Goal: Task Accomplishment & Management: Complete application form

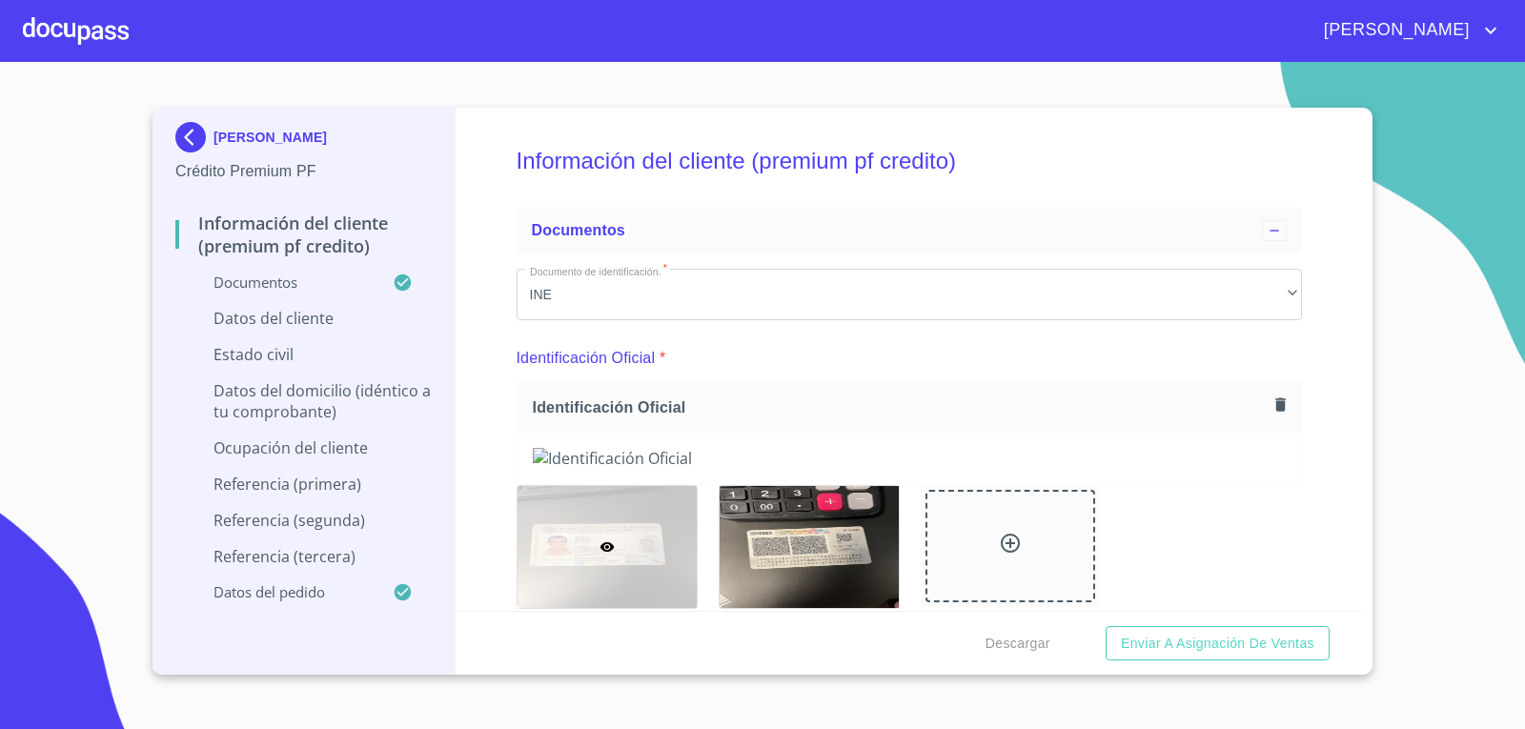
scroll to position [7534, 0]
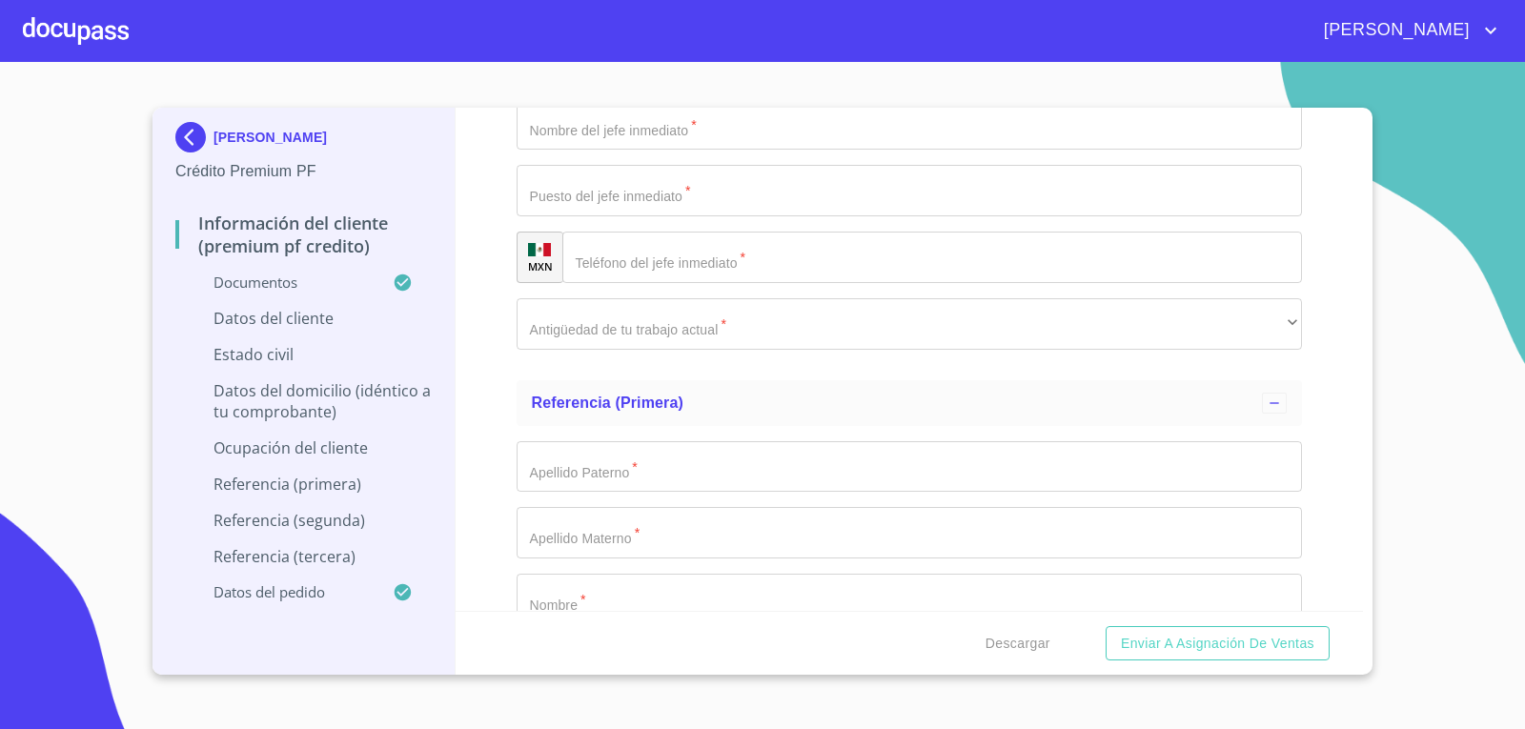
scroll to position [7535, 0]
paste input "SASB720512SC7"
type input "SASB720512SC7"
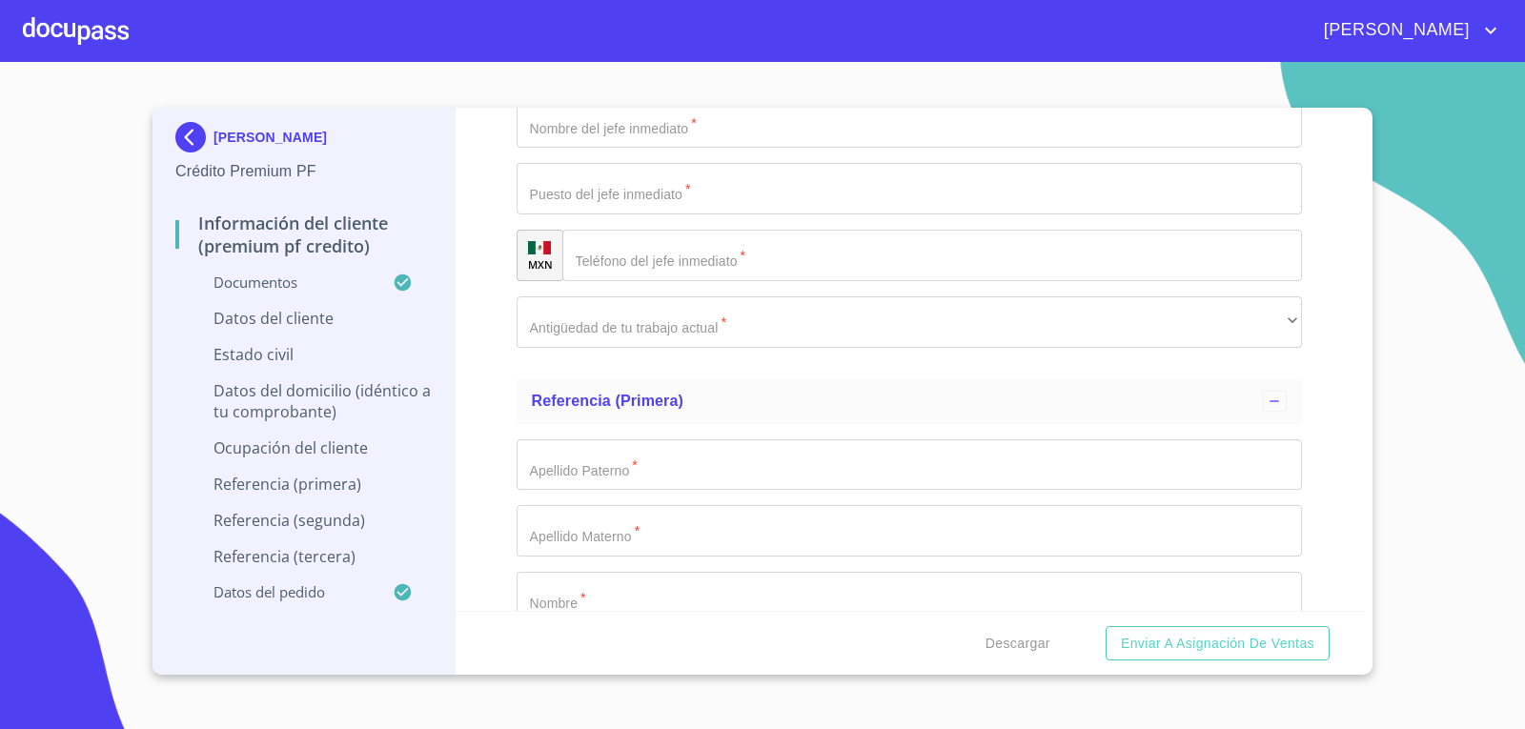
type input "SASB720512HJCNLN11"
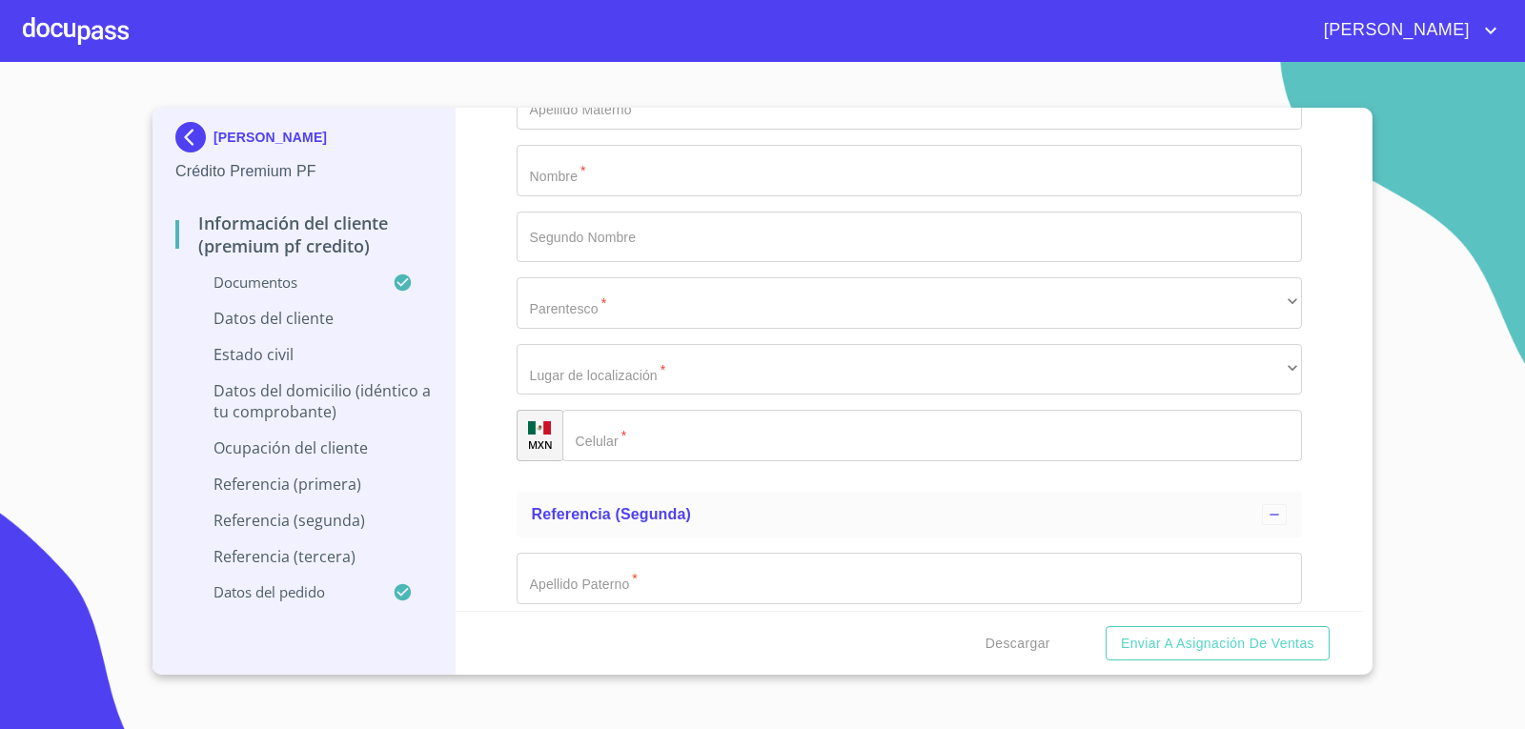
scroll to position [7986, 0]
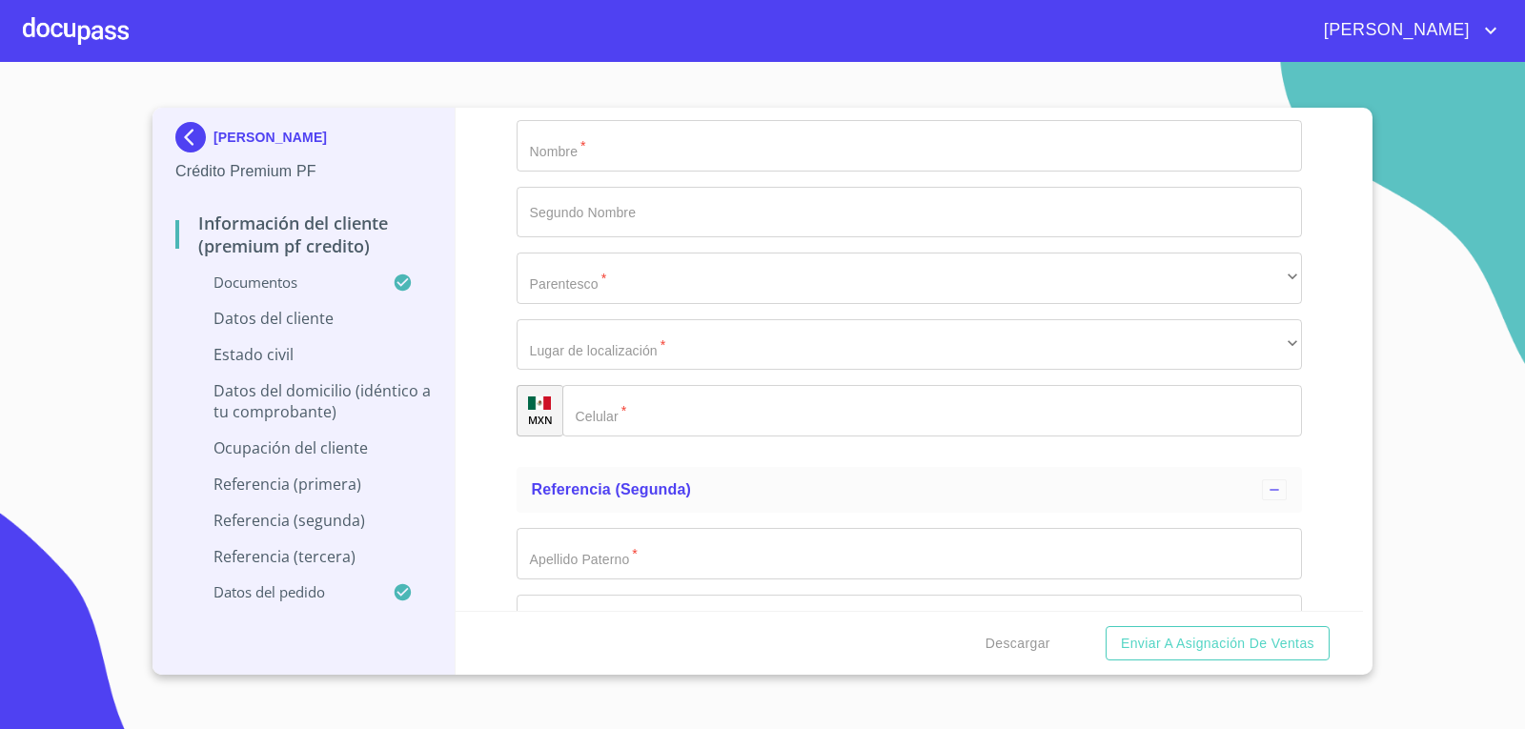
type input "2583439545"
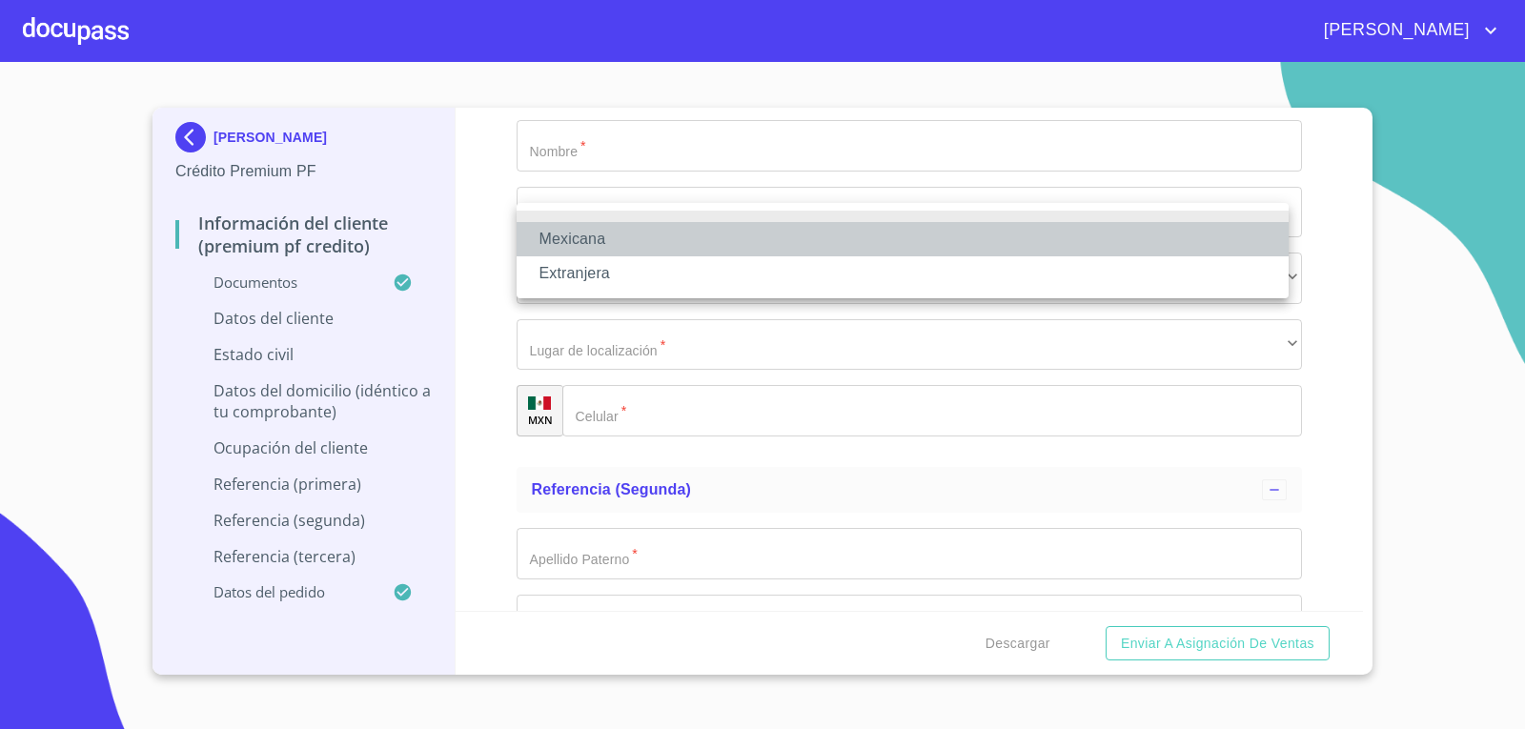
click at [704, 244] on li "Mexicana" at bounding box center [902, 239] width 772 height 34
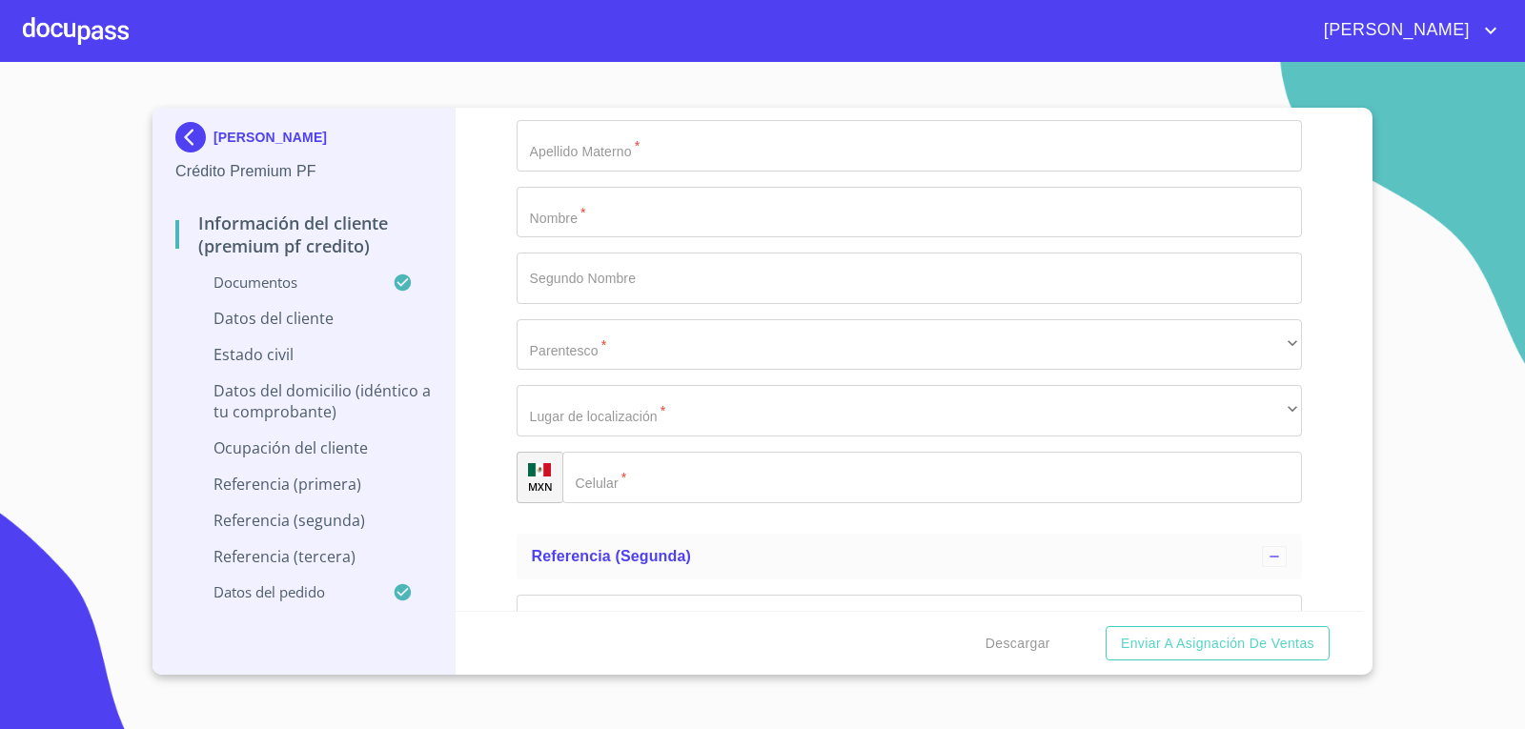
type input "México"
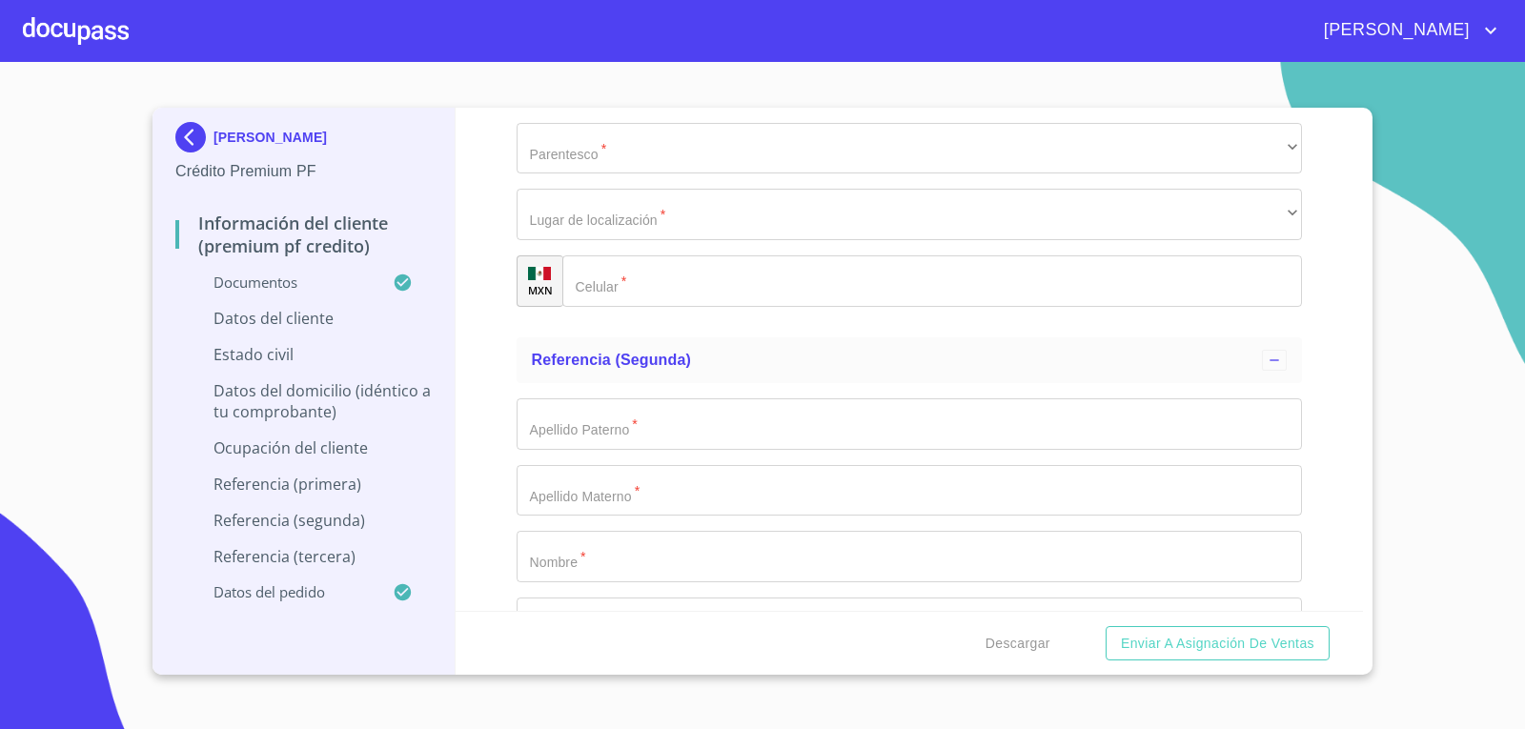
scroll to position [8184, 0]
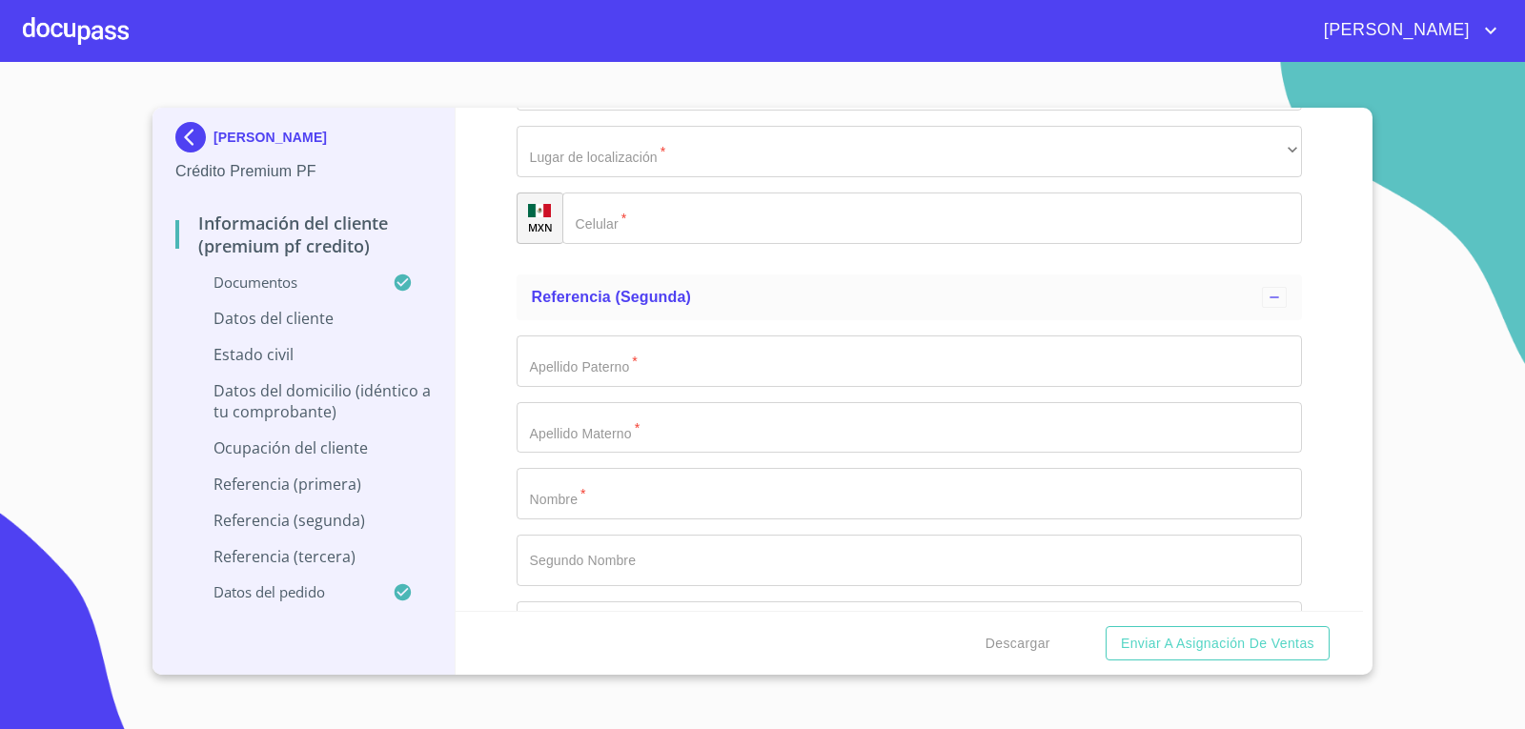
scroll to position [8253, 0]
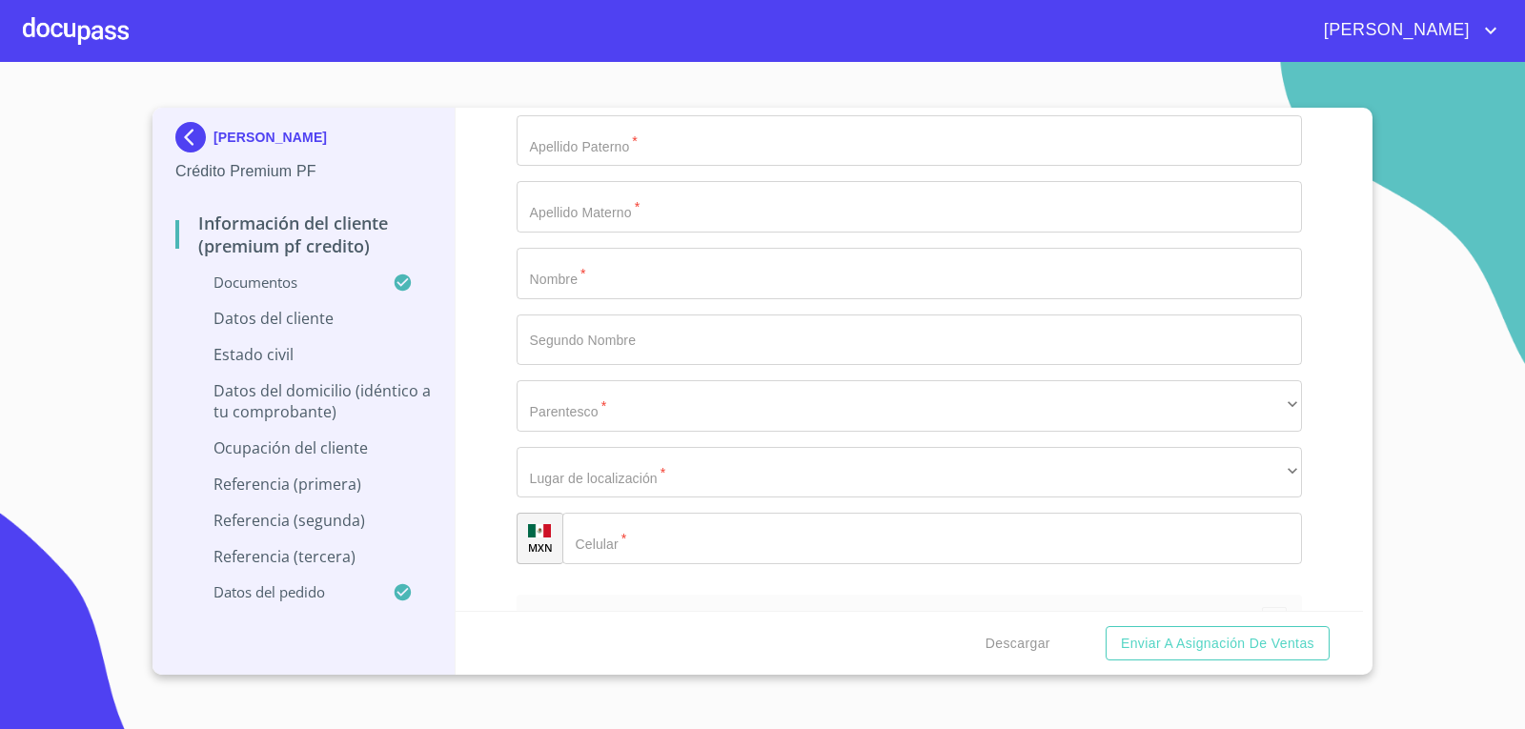
scroll to position [8393, 0]
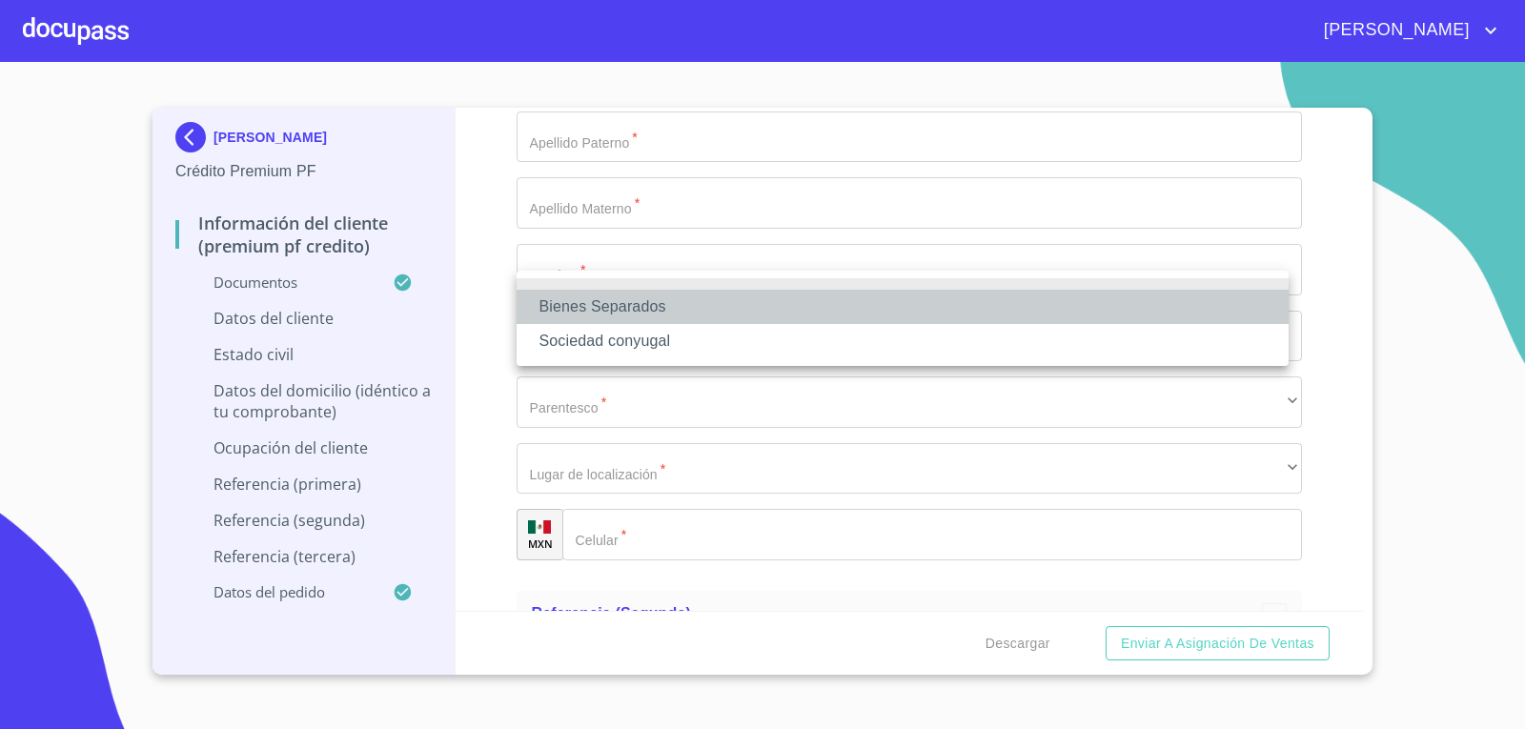
click at [656, 307] on li "Bienes Separados" at bounding box center [902, 307] width 772 height 34
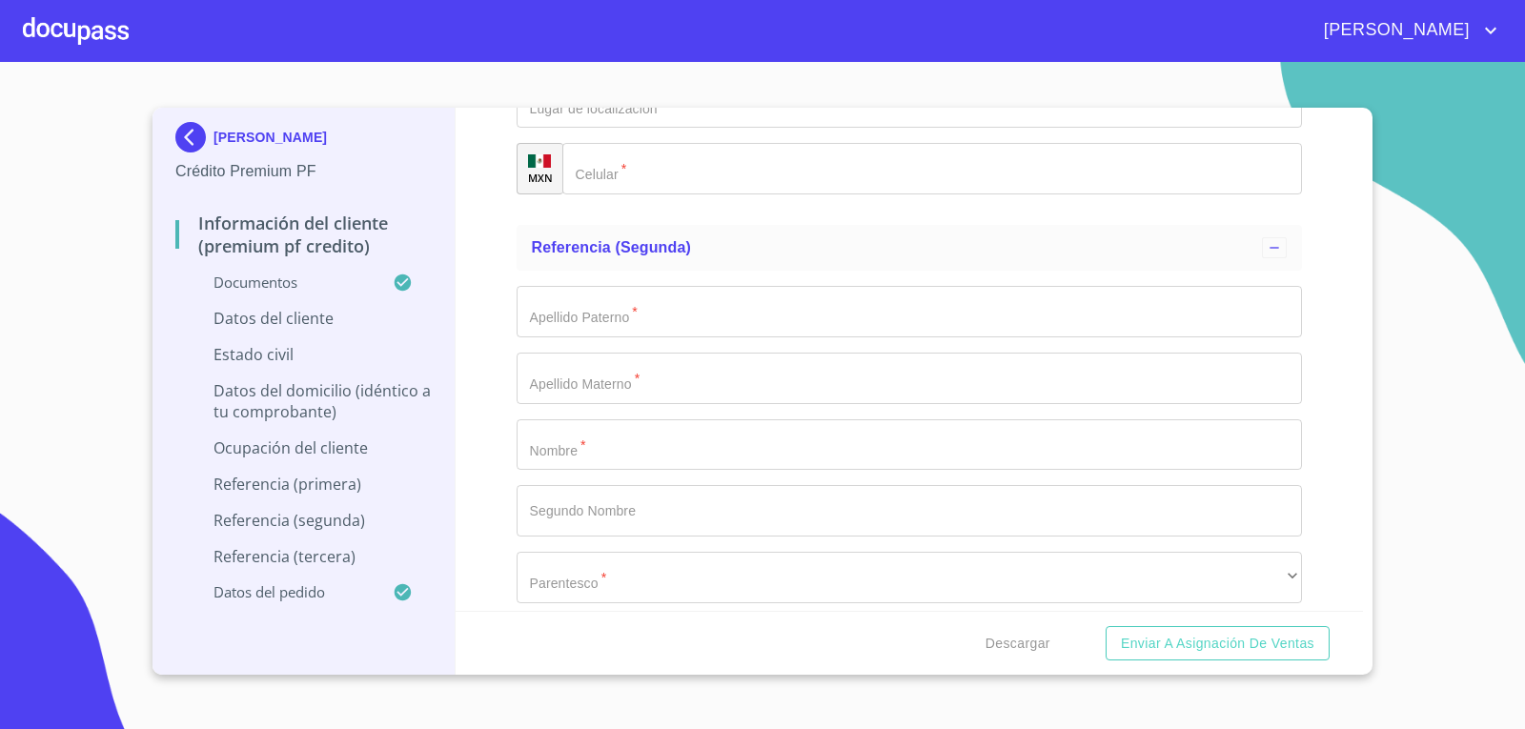
scroll to position [8768, 0]
type input "b"
type input "BOSQUE PTE"
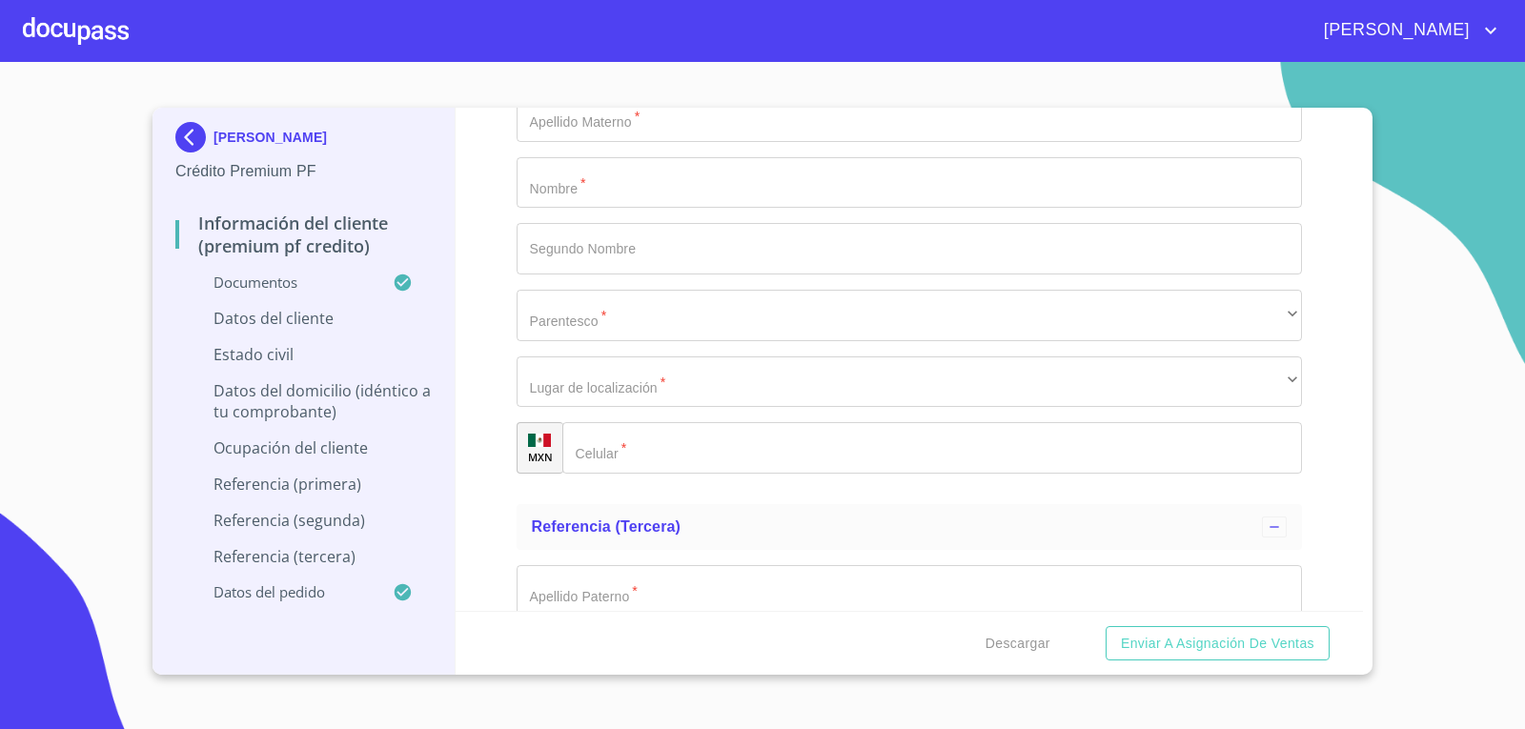
scroll to position [9022, 0]
type input "21"
type input "A"
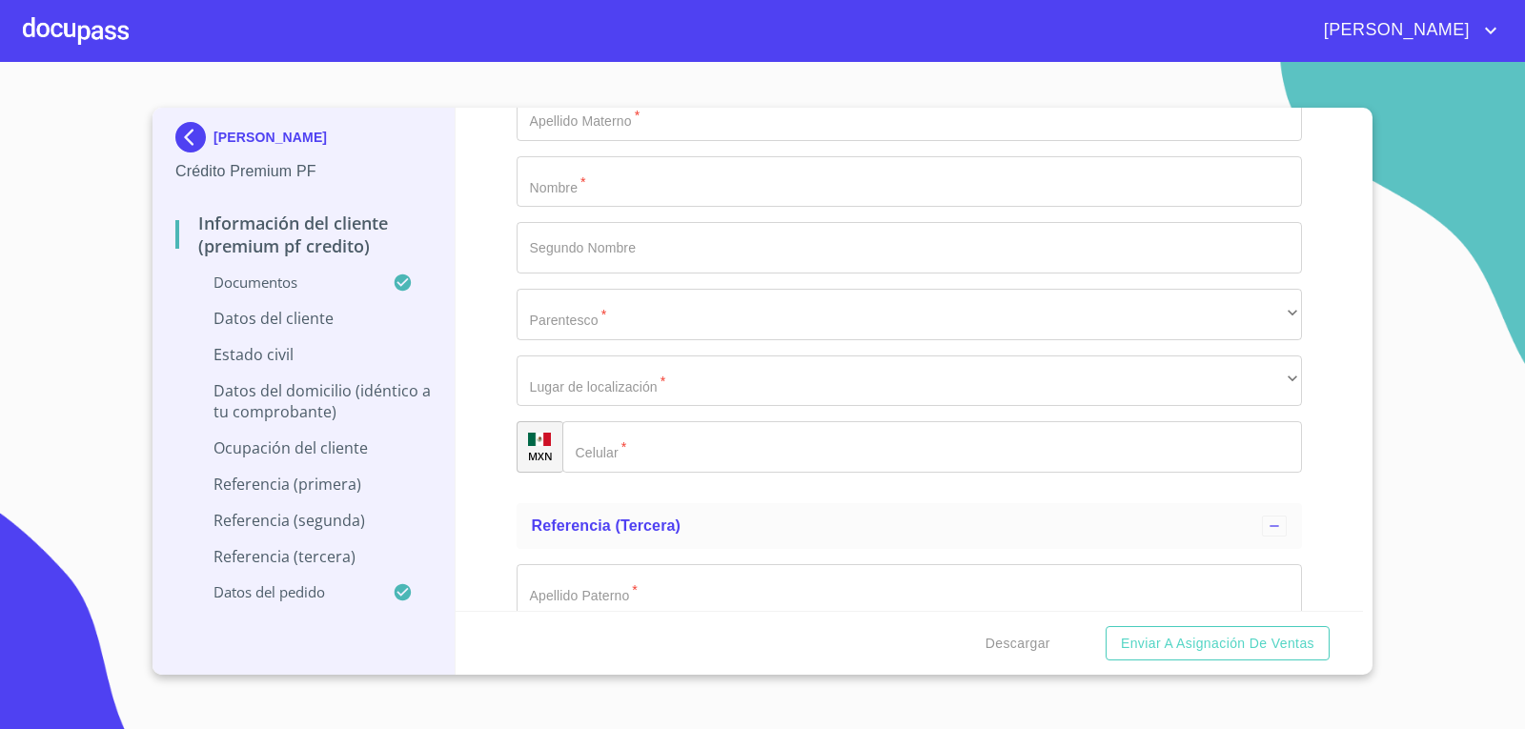
type input "republica y cjon zuñiga"
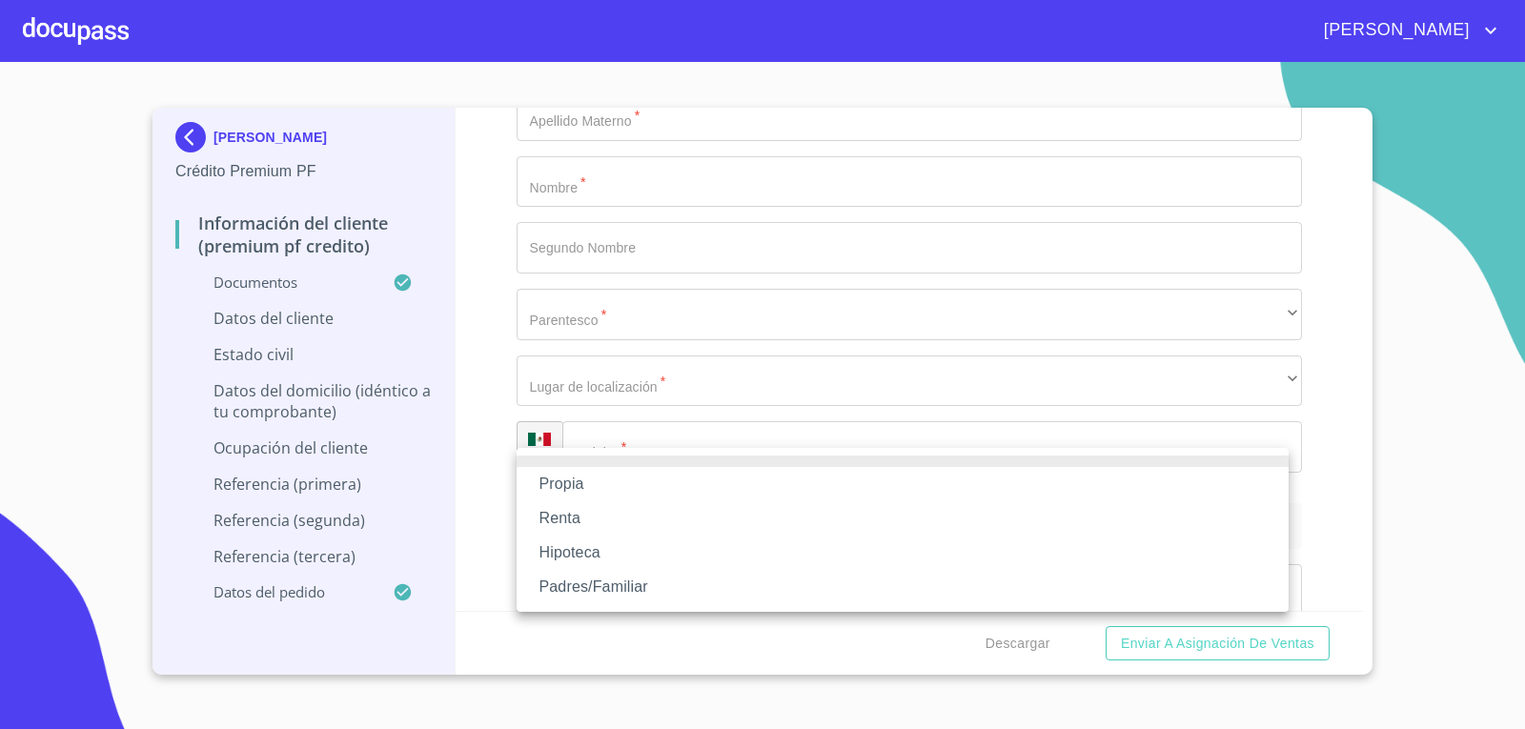
click at [703, 479] on li "Propia" at bounding box center [902, 484] width 772 height 34
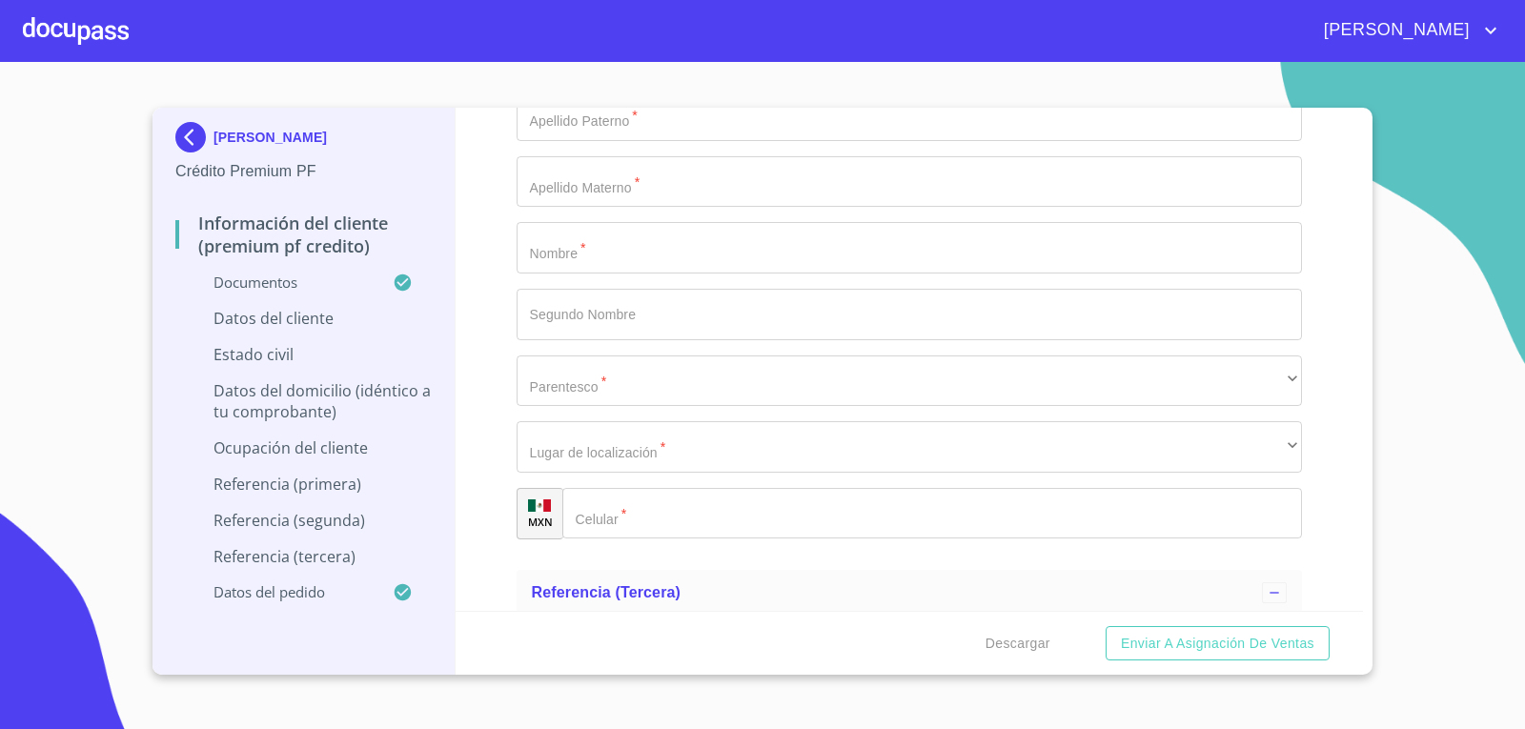
type input "$1,500,000"
click at [1105, 626] on button "Enviar a Asignación de Ventas" at bounding box center [1217, 643] width 224 height 35
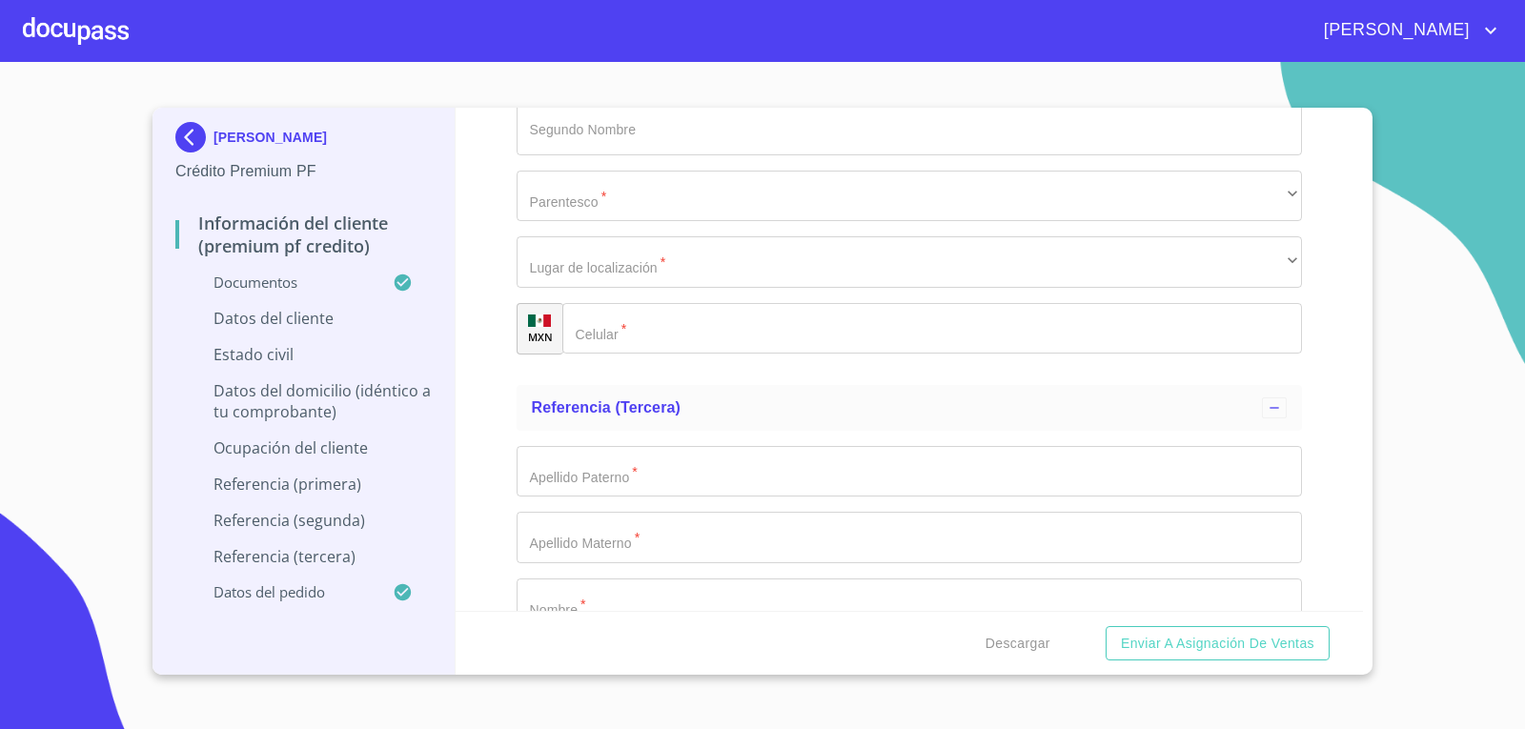
scroll to position [9230, 0]
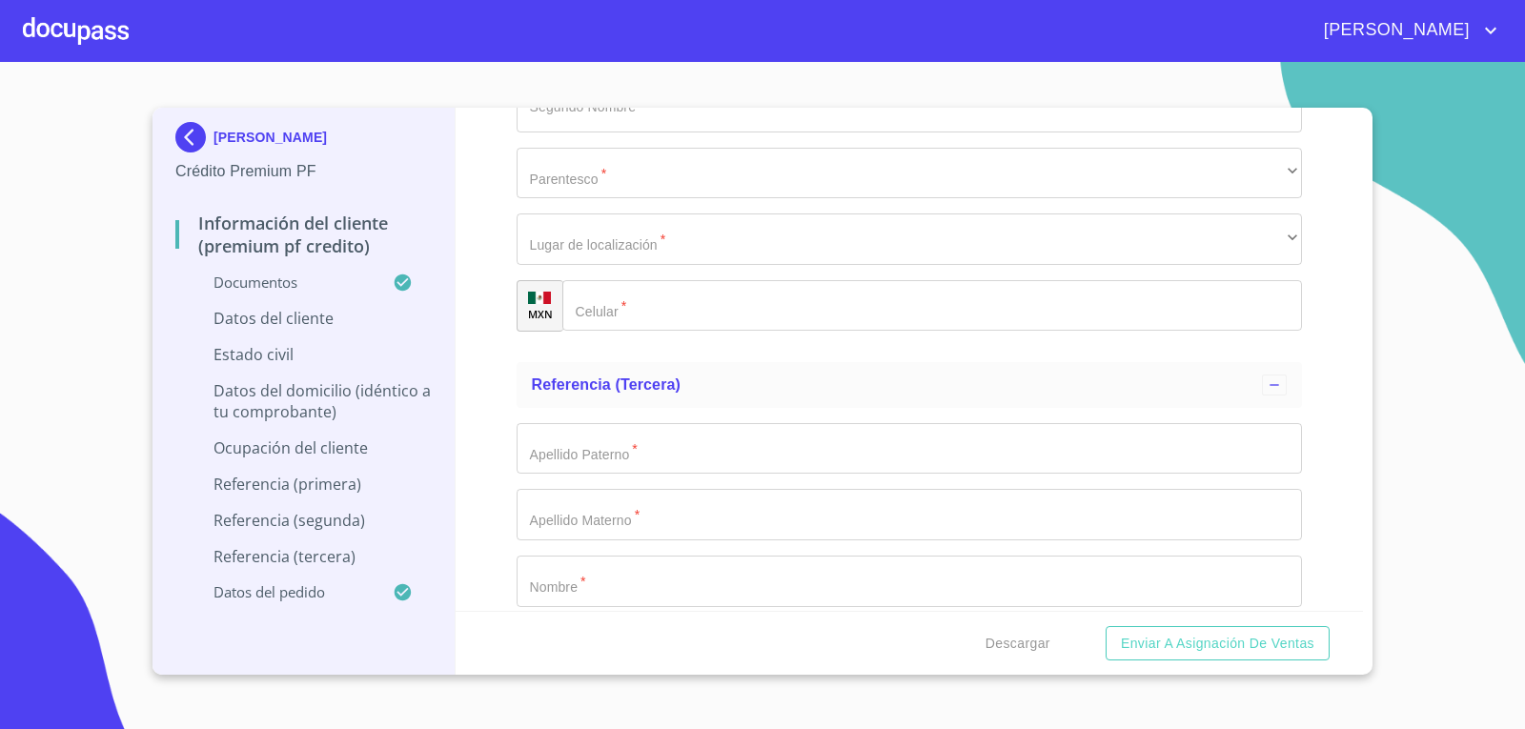
type input "san muguel cuyutlan"
type input "México"
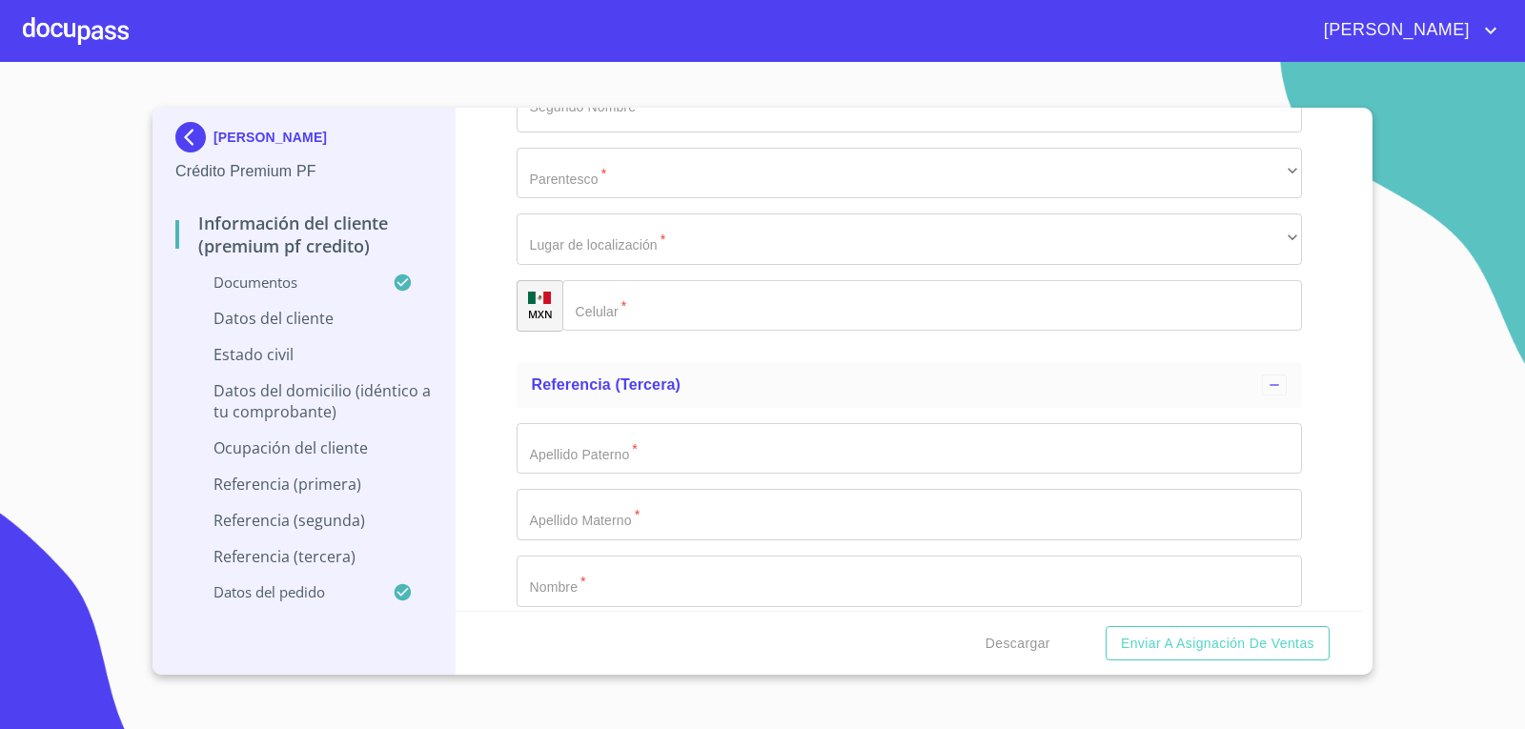
type input "TLAJOMULCO DE ZUÑIGA"
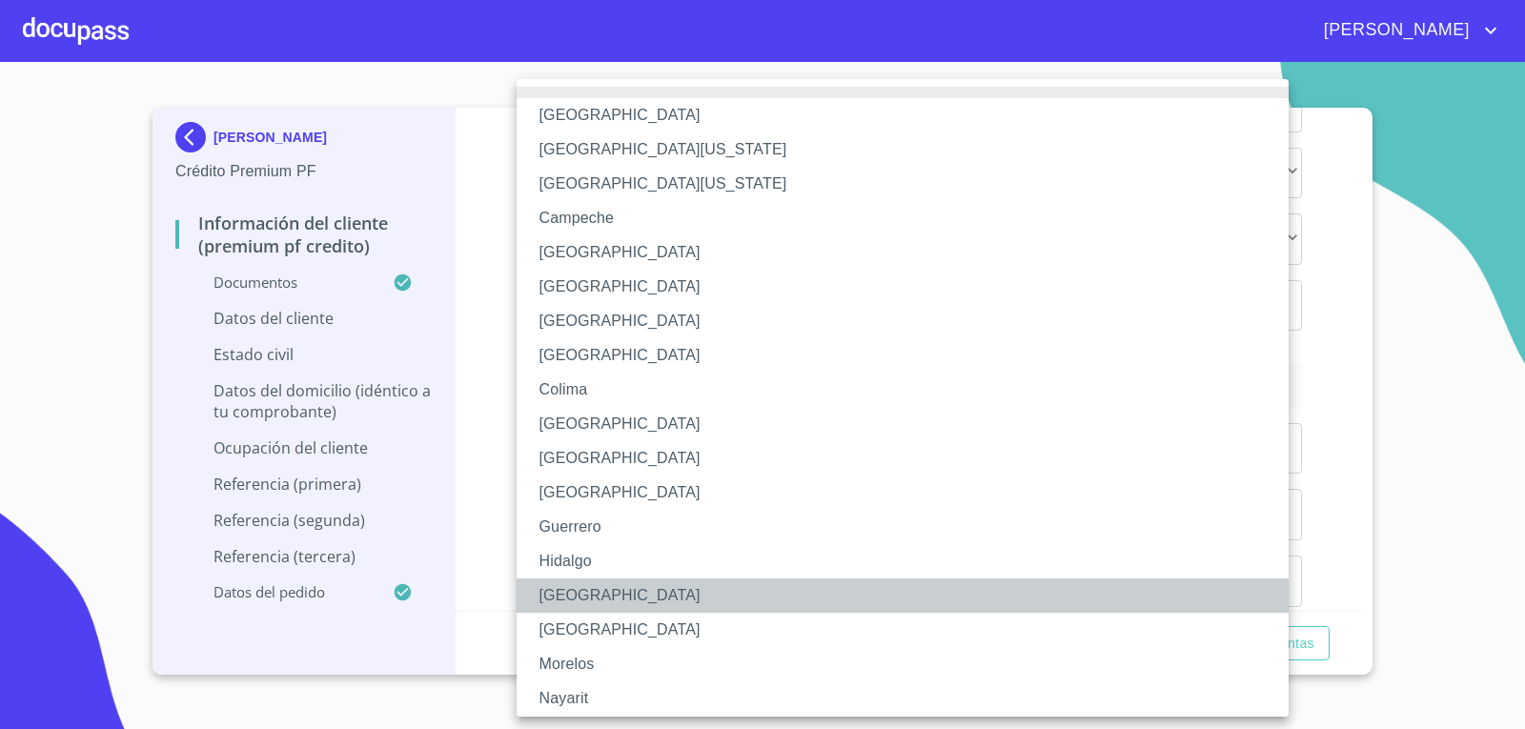
click at [623, 597] on li "Jalisco" at bounding box center [909, 595] width 786 height 34
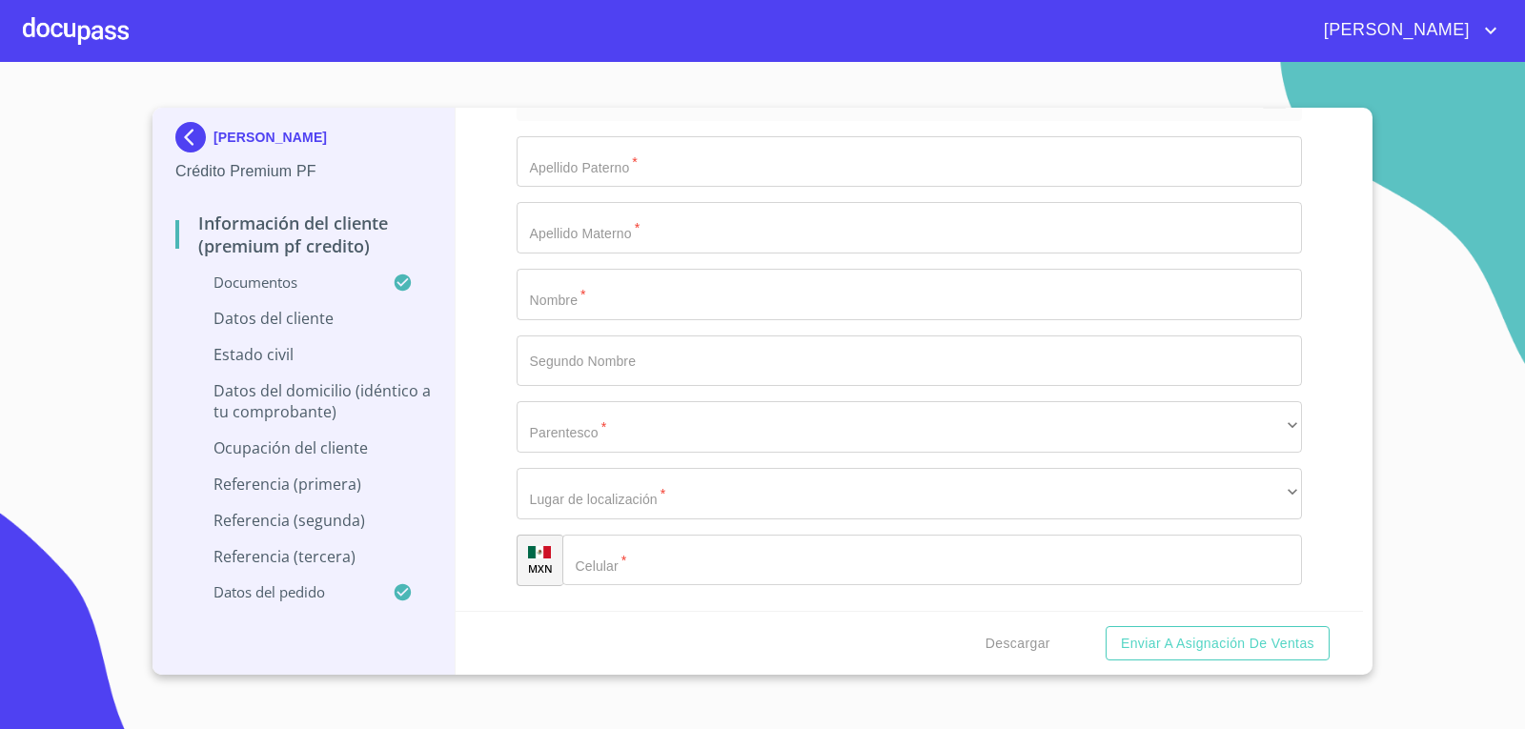
scroll to position [9519, 0]
type input "45660"
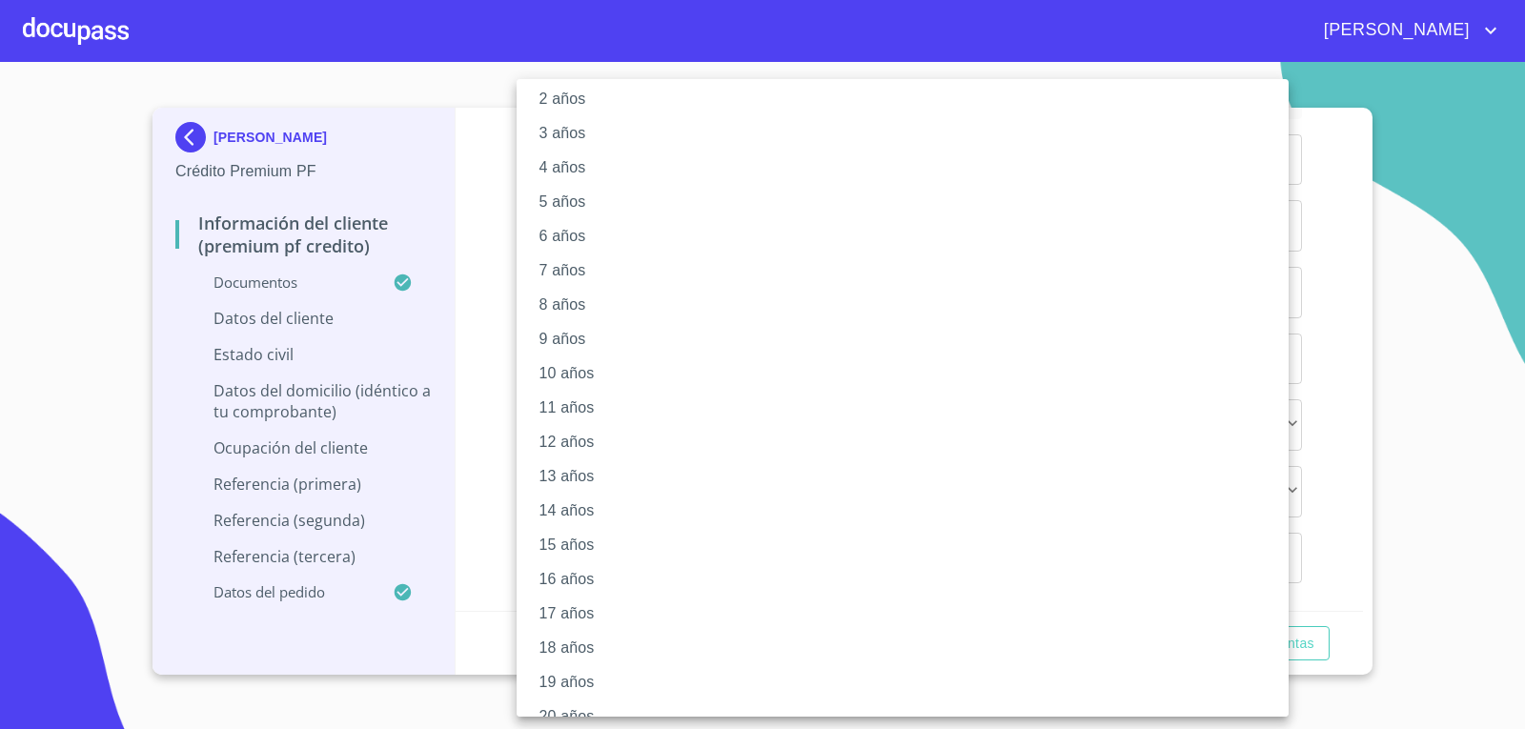
scroll to position [110, 0]
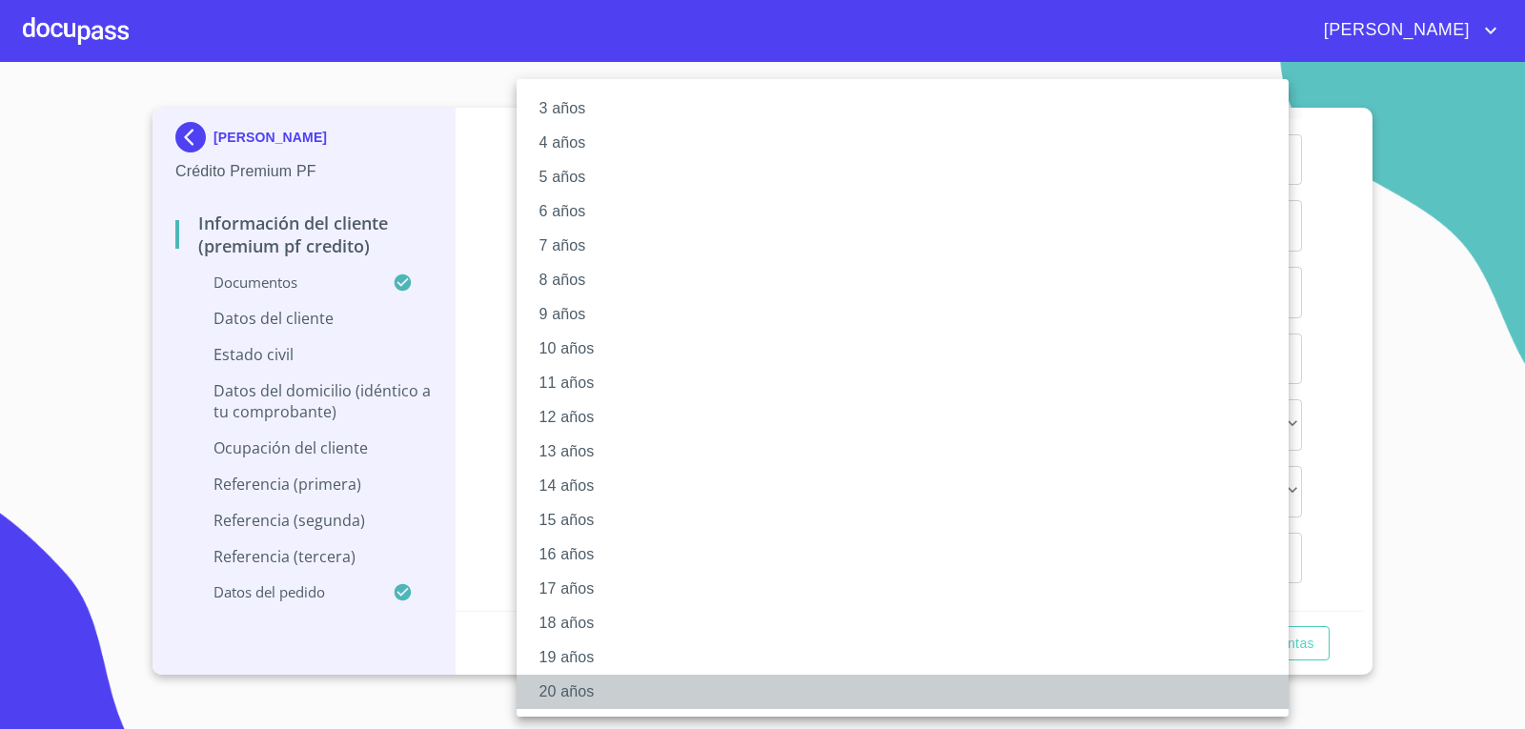
click at [571, 697] on li "20 años" at bounding box center [909, 692] width 786 height 34
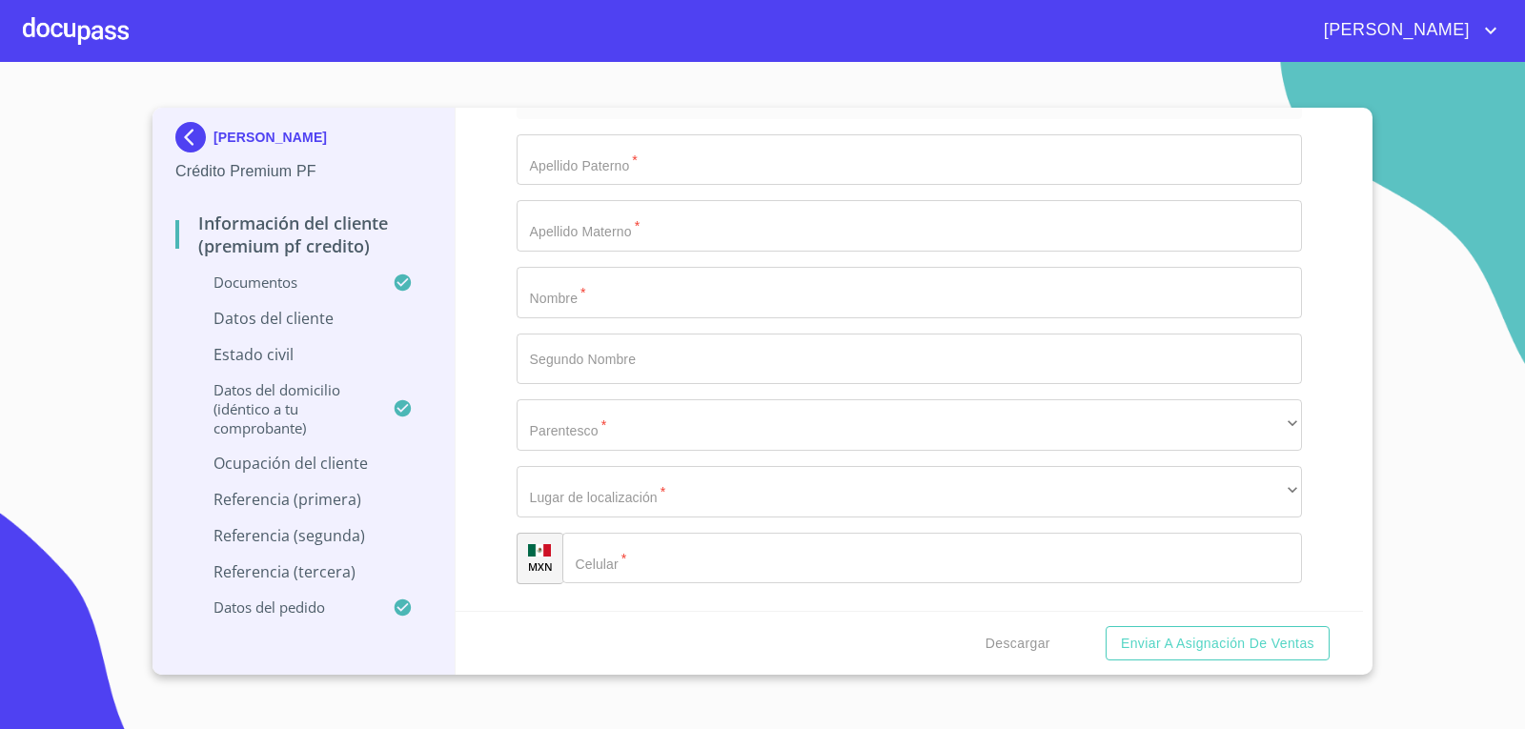
scroll to position [109, 0]
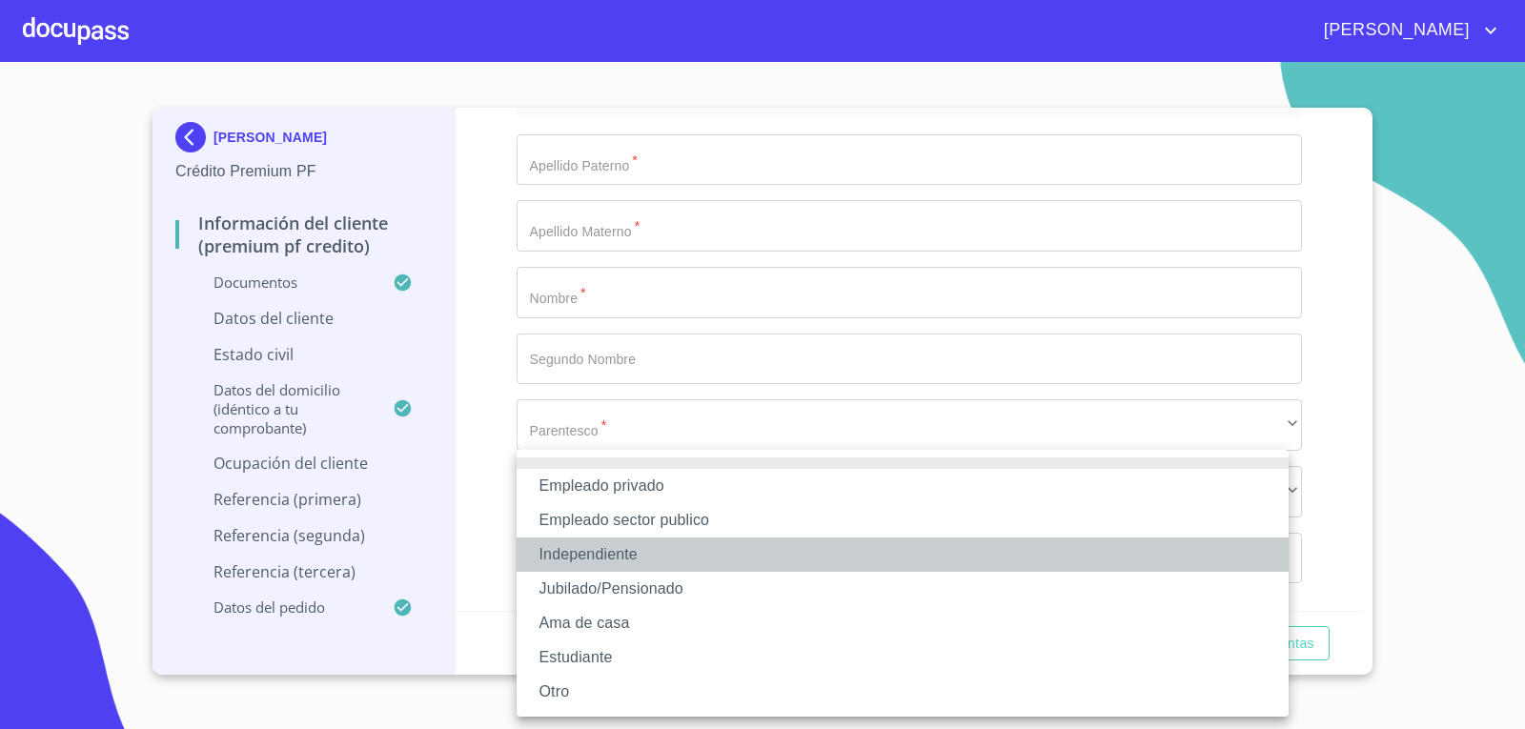
click at [634, 555] on li "Independiente" at bounding box center [902, 554] width 772 height 34
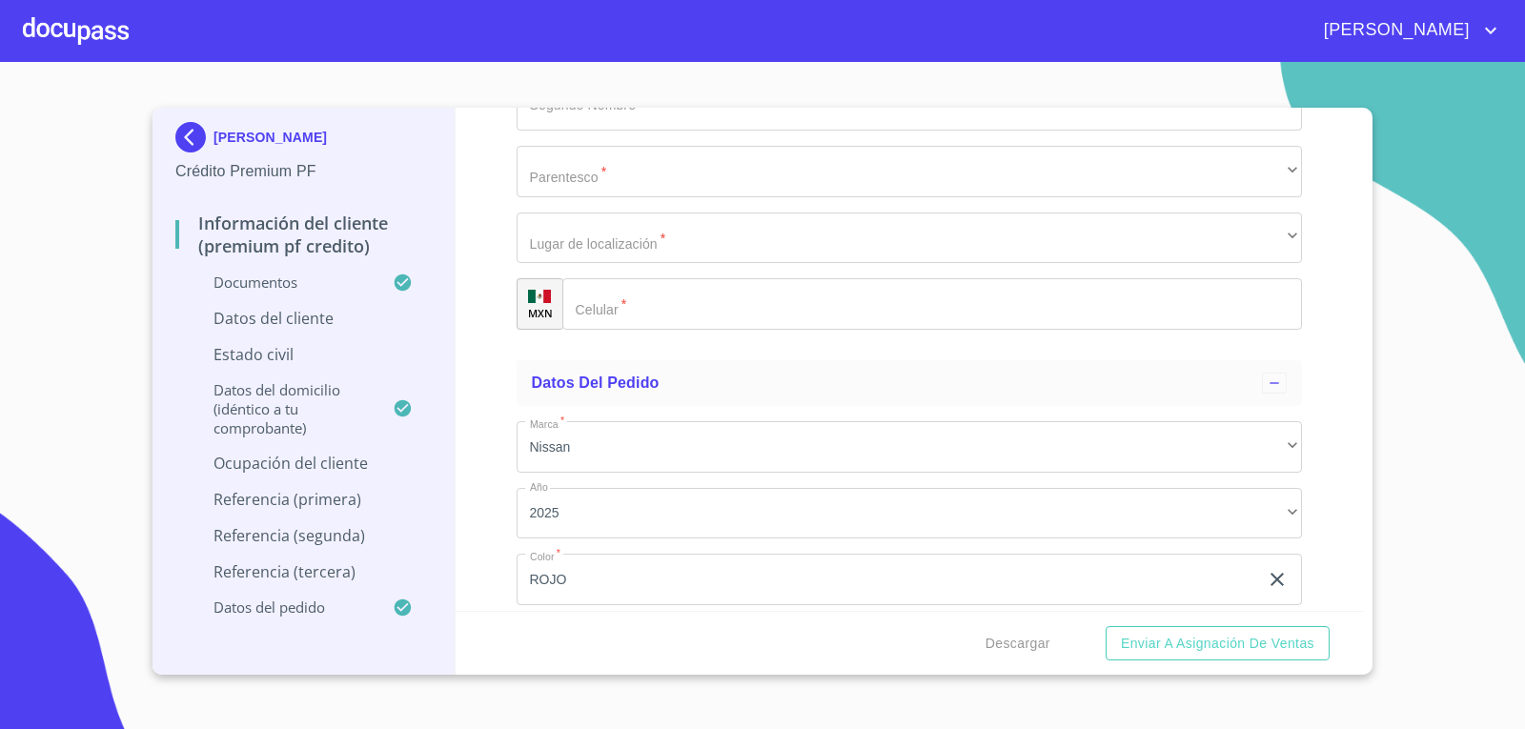
scroll to position [9843, 0]
type input "[PERSON_NAME]"
